Goal: Find specific page/section

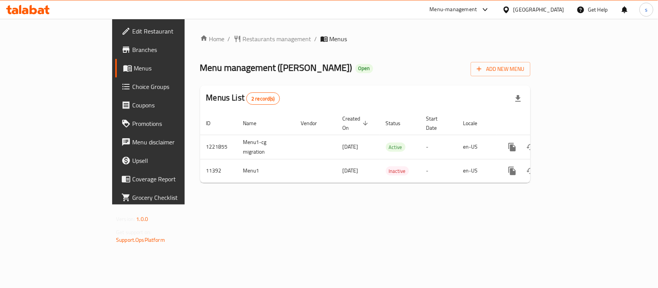
click at [521, 10] on div "[GEOGRAPHIC_DATA]" at bounding box center [538, 9] width 51 height 8
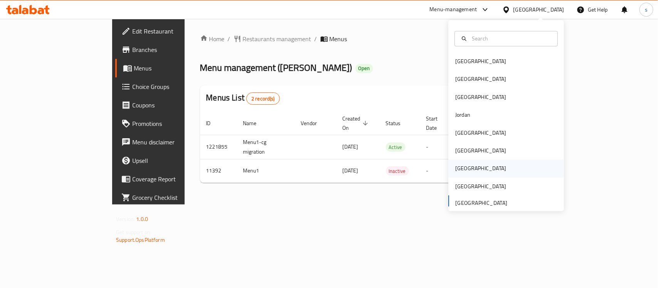
click at [458, 166] on div "[GEOGRAPHIC_DATA]" at bounding box center [480, 169] width 51 height 8
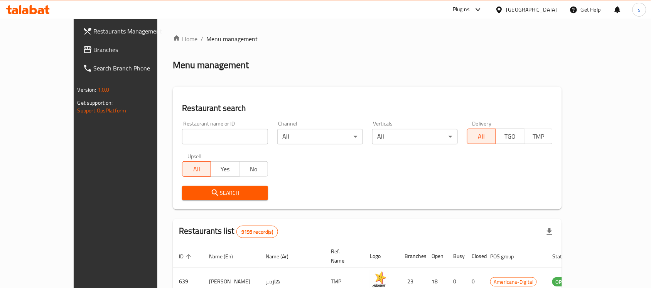
click at [94, 45] on span "Branches" at bounding box center [135, 49] width 82 height 9
